Goal: Use online tool/utility

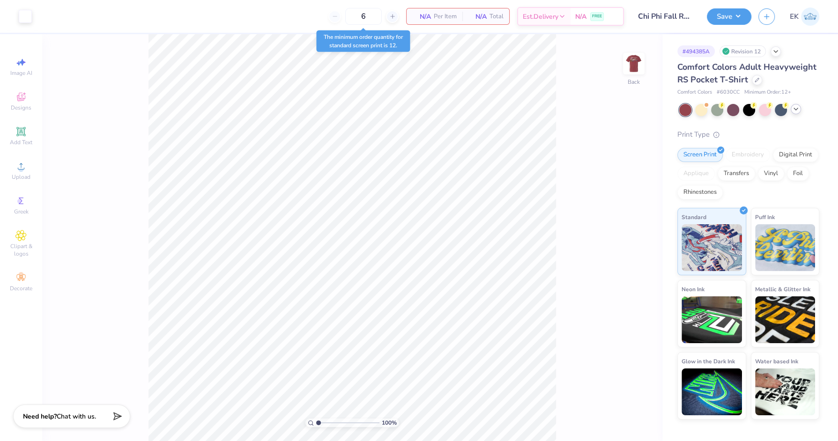
click at [795, 111] on icon at bounding box center [795, 108] width 7 height 7
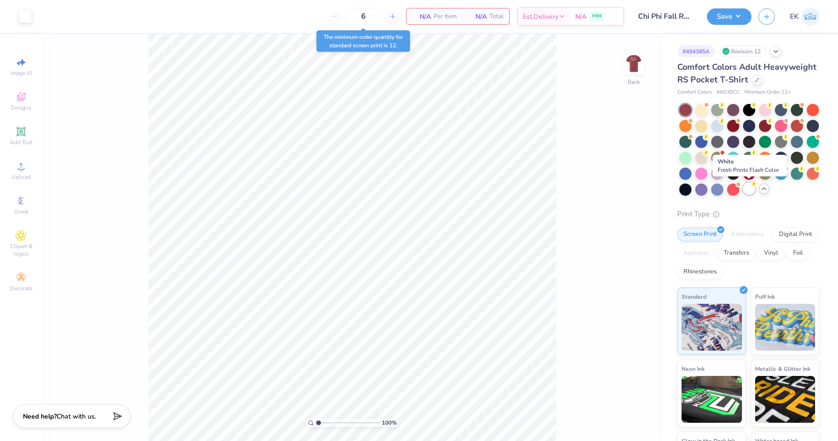
click at [754, 189] on div at bounding box center [749, 189] width 12 height 12
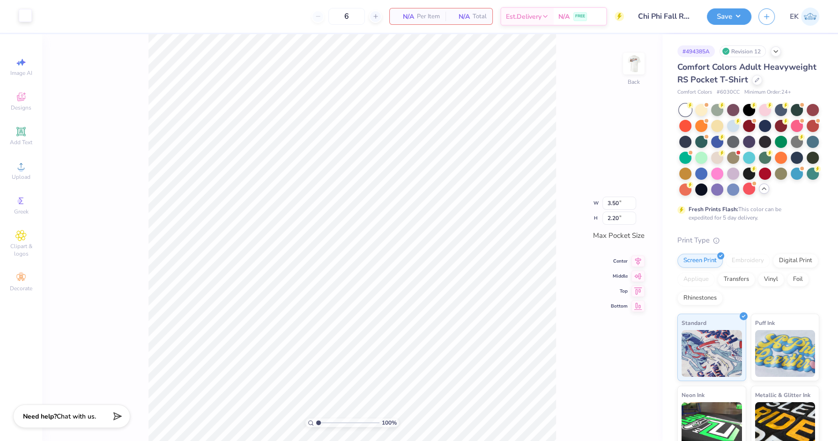
click at [22, 13] on div at bounding box center [25, 15] width 13 height 13
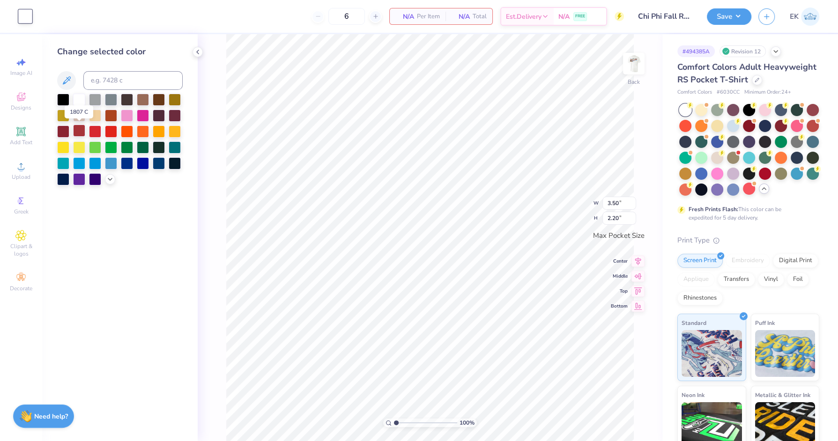
click at [78, 130] on div at bounding box center [79, 131] width 12 height 12
click at [63, 129] on div at bounding box center [63, 131] width 12 height 12
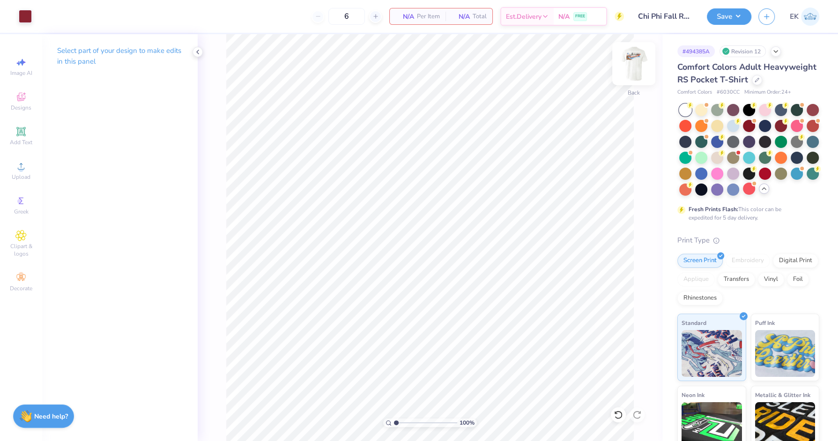
click at [625, 71] on img at bounding box center [633, 63] width 37 height 37
click at [633, 60] on img at bounding box center [633, 63] width 37 height 37
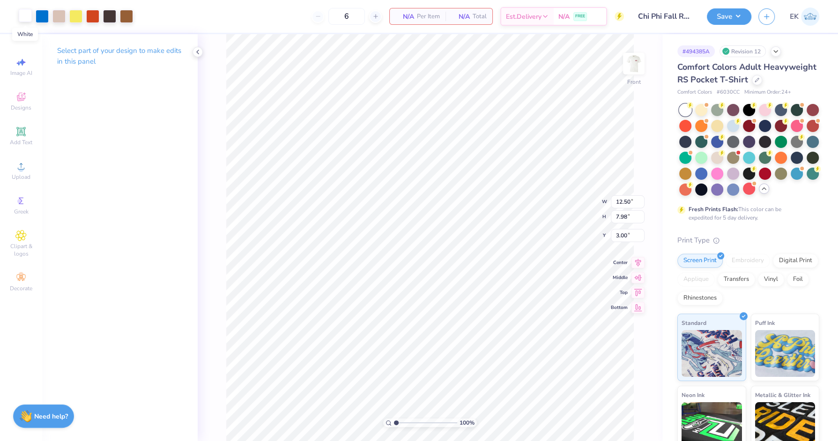
click at [24, 15] on div at bounding box center [25, 15] width 13 height 13
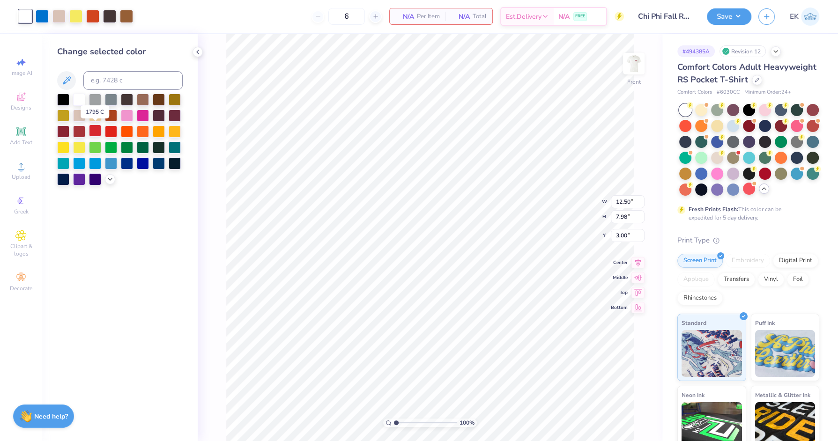
click at [92, 131] on div at bounding box center [95, 131] width 12 height 12
click at [77, 131] on div at bounding box center [79, 132] width 12 height 12
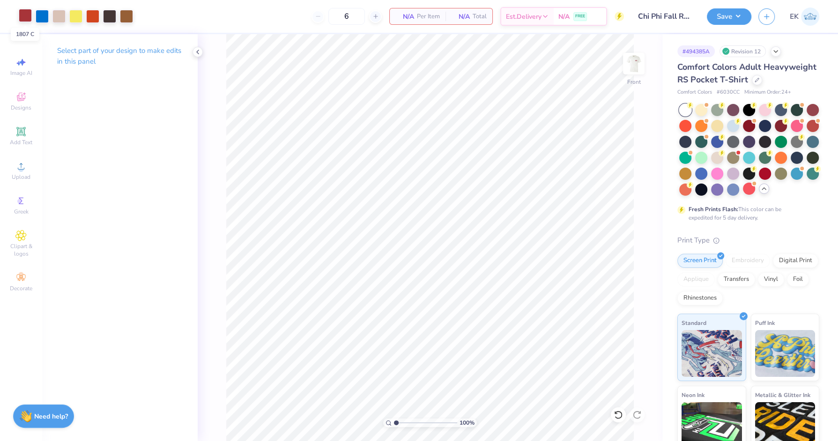
click at [22, 18] on div at bounding box center [25, 15] width 13 height 13
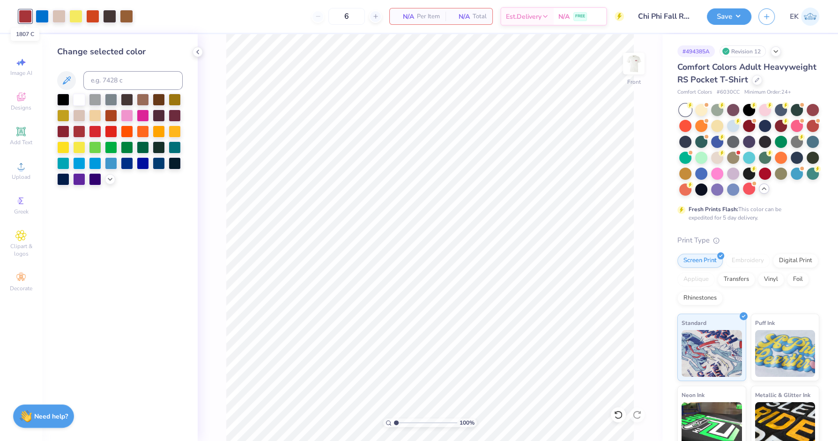
click at [22, 17] on div at bounding box center [25, 16] width 13 height 13
click at [81, 99] on div at bounding box center [79, 99] width 12 height 12
